Goal: Find specific page/section: Find specific page/section

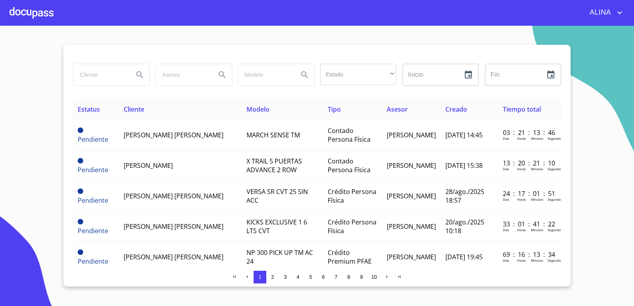
click at [113, 76] on input "search" at bounding box center [100, 74] width 54 height 21
click at [123, 76] on input "search" at bounding box center [100, 74] width 54 height 21
type input "MANGUERAS"
click at [137, 75] on icon "Search" at bounding box center [139, 74] width 7 height 7
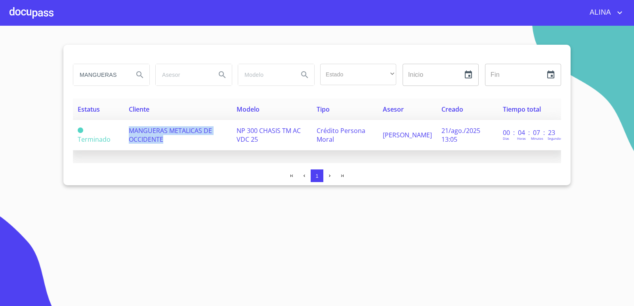
copy span "MANGUERAS METALICAS DE OCCIDENTE"
drag, startPoint x: 167, startPoint y: 141, endPoint x: 126, endPoint y: 130, distance: 42.7
click at [126, 130] on td "MANGUERAS METALICAS DE OCCIDENTE" at bounding box center [178, 135] width 108 height 31
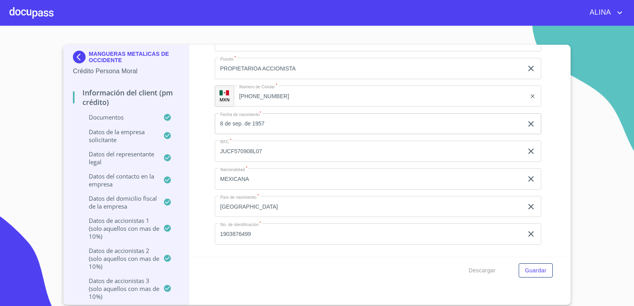
drag, startPoint x: 221, startPoint y: 206, endPoint x: 261, endPoint y: 207, distance: 40.4
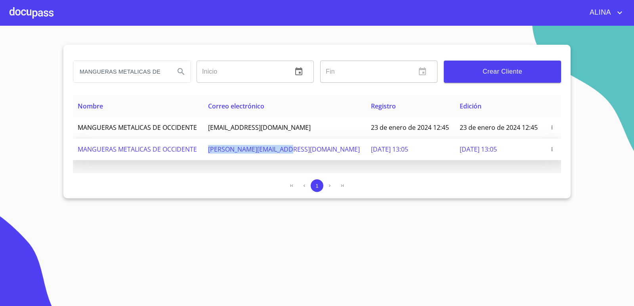
copy span "[PERSON_NAME][EMAIL_ADDRESS][DOMAIN_NAME]"
drag, startPoint x: 223, startPoint y: 152, endPoint x: 301, endPoint y: 156, distance: 78.5
click at [301, 156] on td "[PERSON_NAME][EMAIL_ADDRESS][DOMAIN_NAME]" at bounding box center [284, 150] width 163 height 22
